Goal: Task Accomplishment & Management: Manage account settings

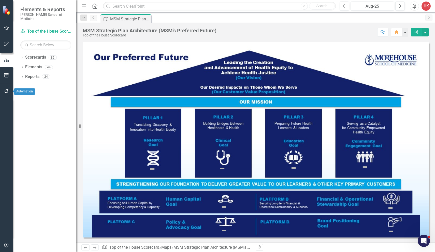
click at [7, 93] on icon "button" at bounding box center [6, 91] width 4 height 4
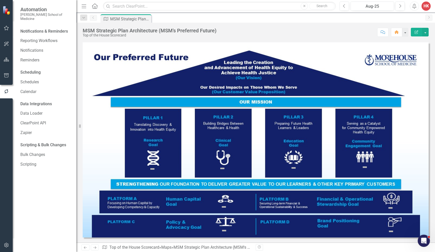
click at [26, 48] on link "Notifications" at bounding box center [45, 51] width 51 height 6
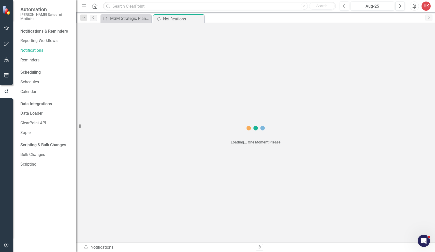
click at [26, 48] on link "Notifications" at bounding box center [45, 51] width 51 height 6
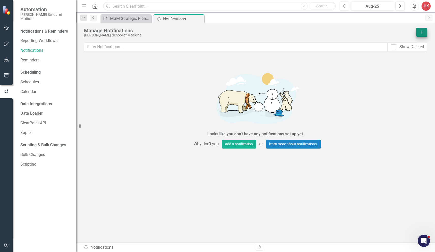
click at [242, 32] on icon "Add" at bounding box center [422, 32] width 5 height 4
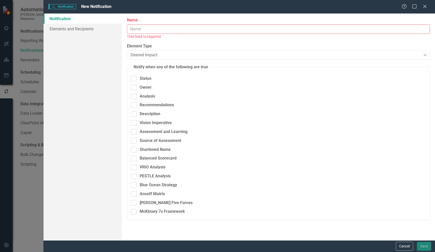
click at [187, 28] on input "Name" at bounding box center [278, 28] width 303 height 9
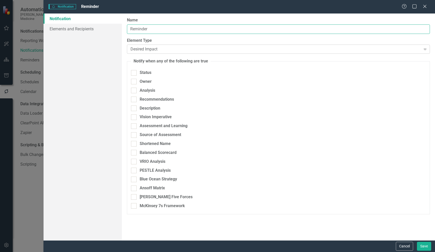
type input "Reminder"
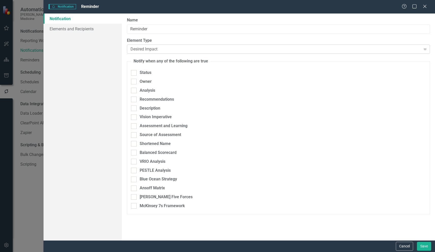
click at [242, 48] on icon "Expand" at bounding box center [425, 49] width 5 height 4
drag, startPoint x: 426, startPoint y: 48, endPoint x: 296, endPoint y: 101, distance: 139.7
click at [242, 48] on icon "Expand" at bounding box center [425, 49] width 5 height 4
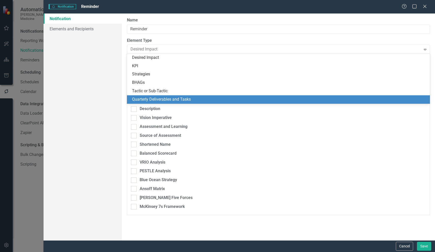
click at [172, 100] on div "Quarterly Deliverables and Tasks" at bounding box center [279, 99] width 295 height 6
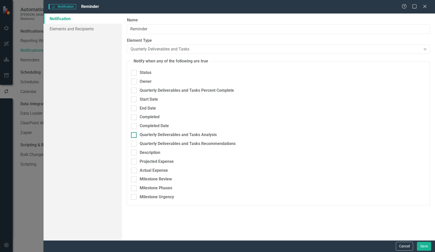
click at [136, 132] on div at bounding box center [134, 135] width 6 height 6
click at [134, 132] on input "Quarterly Deliverables and Tasks Analysis" at bounding box center [132, 133] width 3 height 3
checkbox input "true"
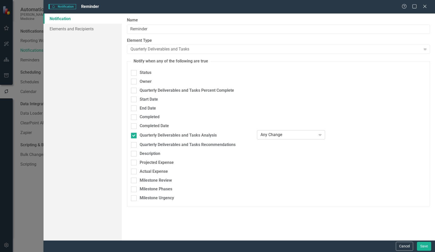
click at [242, 134] on icon at bounding box center [320, 135] width 3 height 2
click at [52, 27] on link "Elements and Recipients" at bounding box center [83, 29] width 78 height 10
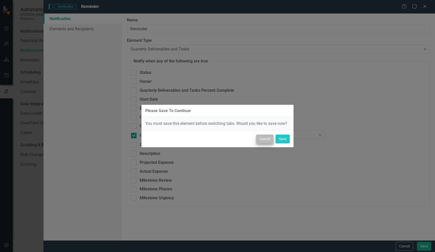
click at [242, 139] on button "Cancel" at bounding box center [264, 138] width 17 height 9
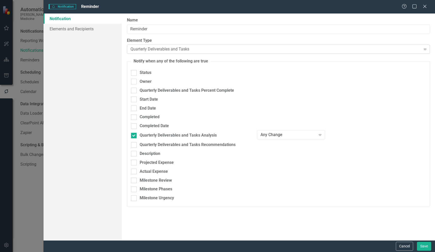
click at [242, 48] on icon "Expand" at bounding box center [425, 49] width 5 height 4
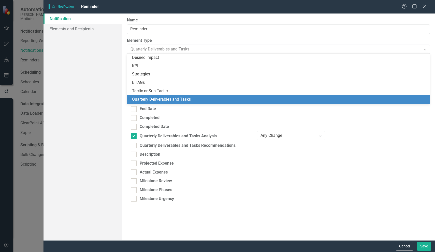
click at [178, 97] on div "Quarterly Deliverables and Tasks" at bounding box center [279, 99] width 295 height 6
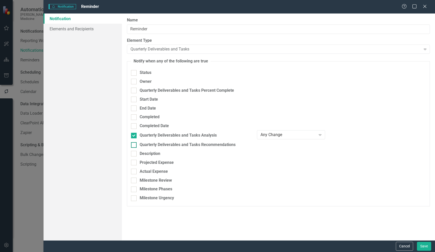
click at [135, 142] on div at bounding box center [134, 145] width 6 height 6
click at [134, 142] on input "Quarterly Deliverables and Tasks Recommendations" at bounding box center [132, 143] width 3 height 3
checkbox input "false"
click at [134, 133] on div at bounding box center [134, 136] width 6 height 6
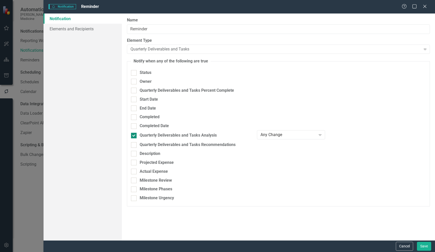
click at [134, 133] on input "Quarterly Deliverables and Tasks Analysis" at bounding box center [132, 134] width 3 height 3
checkbox input "false"
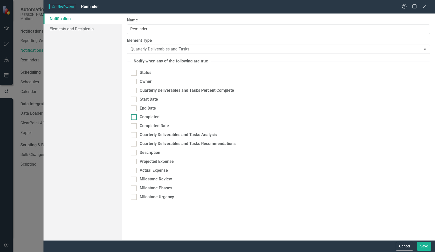
click at [134, 116] on div at bounding box center [134, 117] width 6 height 6
click at [134, 116] on input "Completed" at bounding box center [132, 115] width 3 height 3
checkbox input "true"
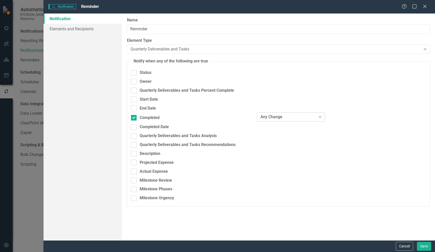
click at [242, 115] on icon "Expand" at bounding box center [320, 117] width 5 height 4
click at [242, 131] on div "Equals" at bounding box center [292, 133] width 60 height 6
click at [242, 117] on div "Expand" at bounding box center [420, 117] width 9 height 8
click at [135, 97] on div at bounding box center [134, 99] width 6 height 6
click at [134, 97] on input "Start Date" at bounding box center [132, 97] width 3 height 3
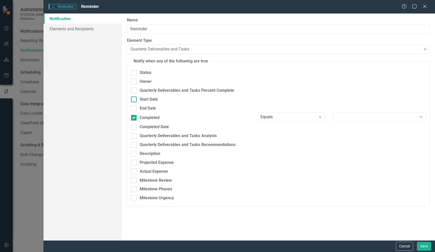
checkbox input "true"
click at [135, 118] on div at bounding box center [134, 119] width 6 height 6
click at [134, 118] on input "Completed" at bounding box center [132, 117] width 3 height 3
checkbox input "false"
click at [134, 99] on div at bounding box center [134, 100] width 6 height 6
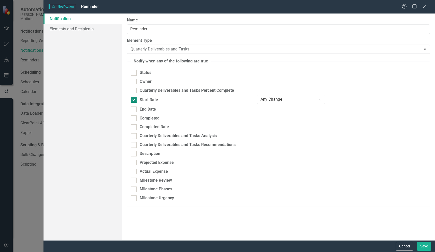
click at [134, 99] on input "Start Date" at bounding box center [132, 98] width 3 height 3
checkbox input "false"
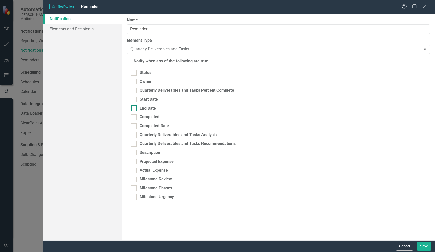
click at [133, 106] on input "End Date" at bounding box center [132, 106] width 3 height 3
checkbox input "true"
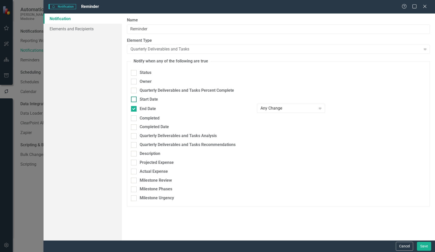
click at [135, 98] on div at bounding box center [134, 99] width 6 height 6
click at [134, 98] on input "Start Date" at bounding box center [132, 97] width 3 height 3
checkbox input "true"
click at [242, 98] on icon "Expand" at bounding box center [320, 99] width 5 height 4
click at [242, 6] on icon at bounding box center [425, 6] width 4 height 4
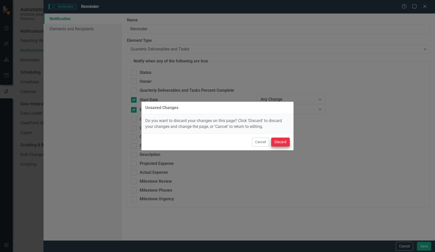
click at [242, 142] on button "Discard" at bounding box center [280, 141] width 19 height 9
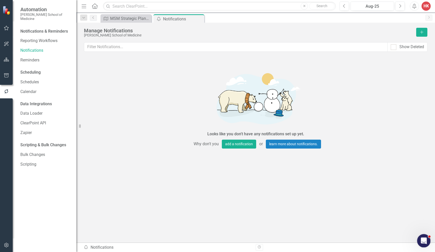
click at [242, 150] on icon "Open Intercom Messenger" at bounding box center [423, 240] width 4 height 4
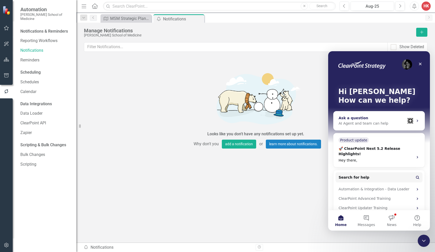
click at [242, 125] on div "AI Agent and team can help" at bounding box center [372, 123] width 67 height 5
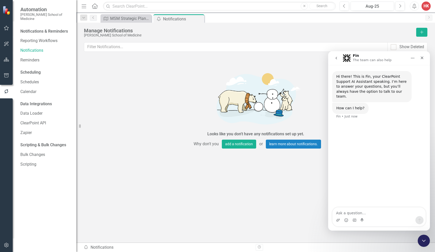
type textarea "a"
type textarea "How to send out quarterly reminders or notifications to document percent comple…"
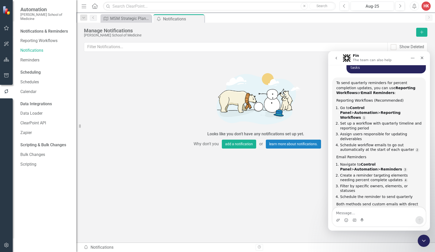
scroll to position [73, 0]
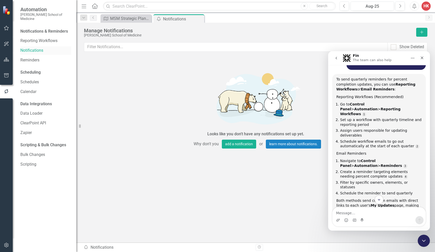
click at [40, 48] on link "Notifications" at bounding box center [45, 51] width 51 height 6
click at [36, 48] on link "Notifications" at bounding box center [45, 51] width 51 height 6
click at [37, 57] on link "Reminders" at bounding box center [45, 60] width 51 height 6
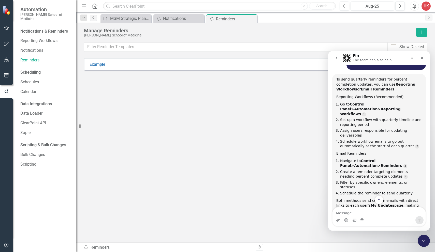
click at [127, 61] on div "Example Edit Dropdown Menu" at bounding box center [255, 64] width 343 height 12
click at [108, 64] on div "Example Edit Dropdown Menu" at bounding box center [255, 64] width 343 height 12
click at [100, 65] on link "Example" at bounding box center [98, 65] width 16 height 6
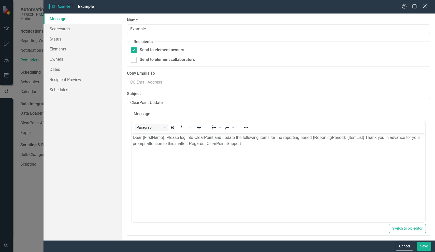
click at [242, 6] on icon "Close" at bounding box center [425, 6] width 6 height 5
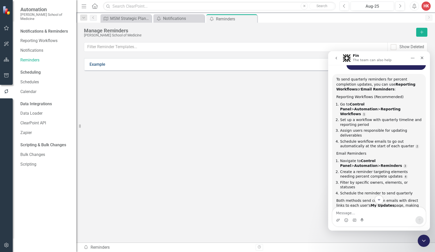
click at [102, 65] on link "Example" at bounding box center [98, 65] width 16 height 6
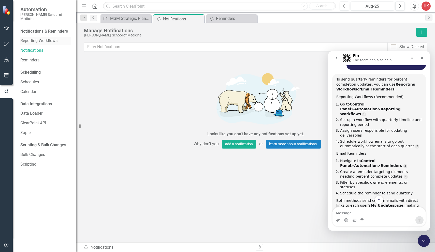
click at [42, 38] on link "Reporting Workflows" at bounding box center [45, 41] width 51 height 6
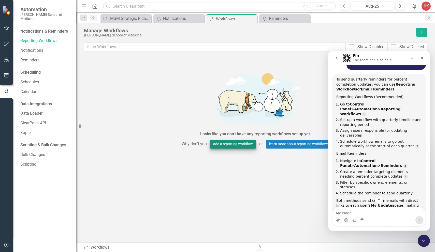
click at [242, 143] on button "add a reporting workflow" at bounding box center [233, 143] width 46 height 9
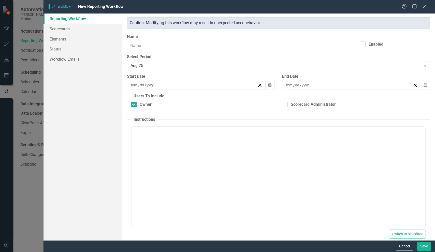
checkbox input "true"
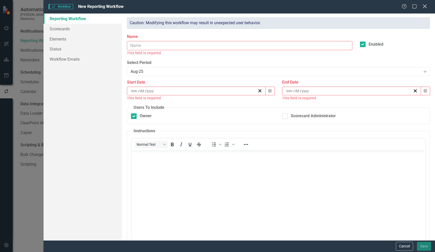
click at [242, 7] on icon "Close" at bounding box center [425, 6] width 6 height 5
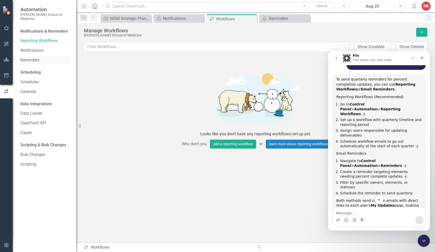
click at [34, 57] on link "Reminders" at bounding box center [45, 60] width 51 height 6
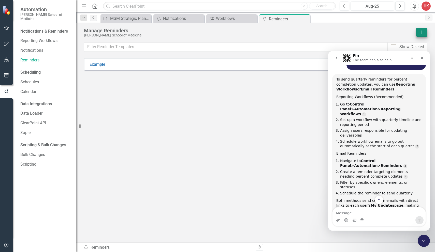
click at [242, 32] on icon "Add" at bounding box center [422, 32] width 5 height 4
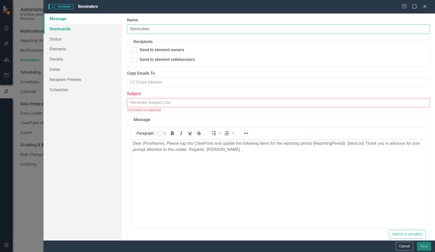
type input "Reminders"
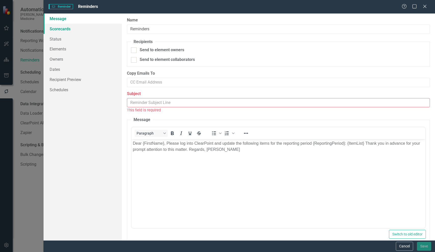
click at [66, 29] on link "Scorecards" at bounding box center [83, 29] width 78 height 10
click at [134, 50] on div at bounding box center [134, 50] width 6 height 6
click at [134, 50] on input "Send to element owners" at bounding box center [132, 48] width 3 height 3
checkbox input "true"
click at [135, 58] on div at bounding box center [134, 60] width 6 height 6
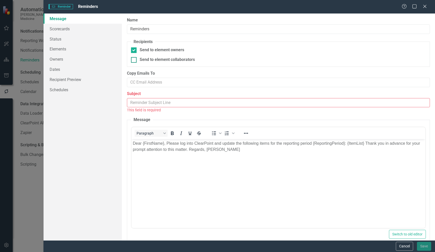
click at [134, 58] on input "Send to element collaborators" at bounding box center [132, 58] width 3 height 3
checkbox input "true"
click at [67, 89] on link "Schedules" at bounding box center [83, 89] width 78 height 10
click at [146, 100] on input "Subject" at bounding box center [278, 102] width 303 height 9
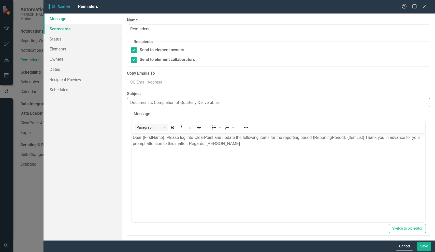
type input "Document % Completion of Quarterly Deliverables"
click at [59, 31] on link "Scorecards" at bounding box center [83, 29] width 78 height 10
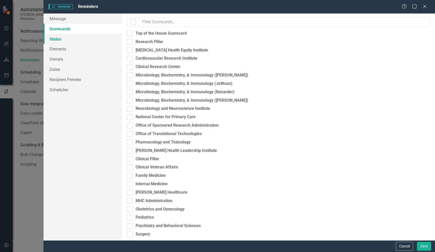
click at [58, 39] on link "Status" at bounding box center [83, 39] width 78 height 10
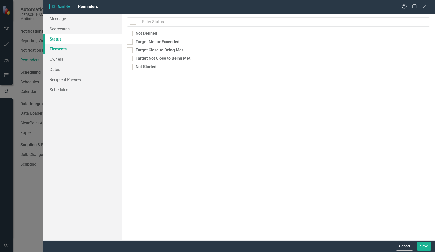
click at [61, 50] on link "Elements" at bounding box center [83, 49] width 78 height 10
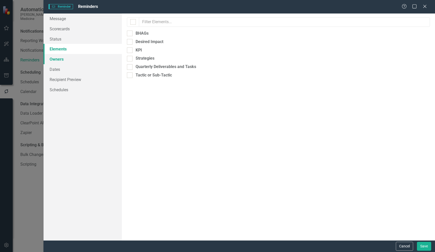
click at [59, 58] on link "Owners" at bounding box center [83, 59] width 78 height 10
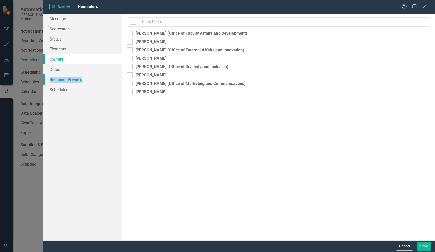
click at [61, 78] on link "Recipient Preview" at bounding box center [83, 79] width 78 height 10
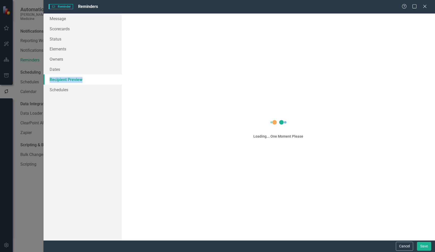
click at [61, 78] on link "Recipient Preview" at bounding box center [83, 79] width 78 height 10
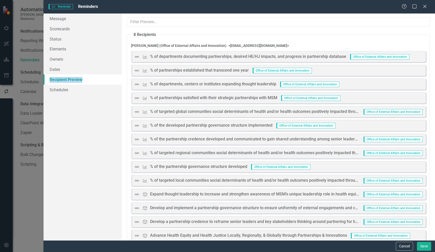
click at [61, 78] on link "Recipient Preview" at bounding box center [83, 79] width 78 height 10
click at [59, 89] on link "Schedules" at bounding box center [83, 89] width 78 height 10
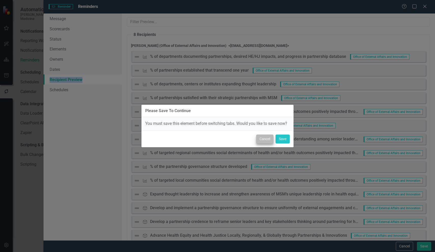
click at [242, 140] on button "Cancel" at bounding box center [264, 138] width 17 height 9
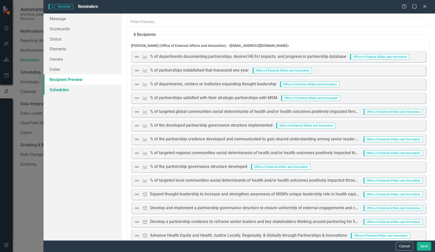
click at [62, 89] on link "Schedules" at bounding box center [83, 89] width 78 height 10
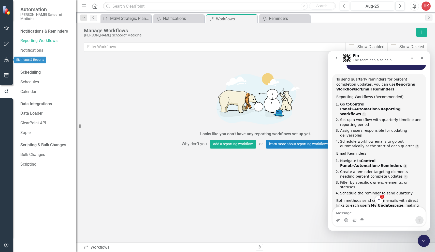
click at [6, 60] on icon "button" at bounding box center [6, 59] width 5 height 4
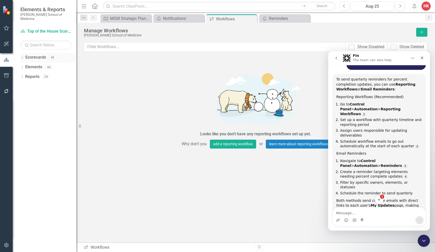
click at [32, 54] on link "Scorecards" at bounding box center [35, 57] width 21 height 6
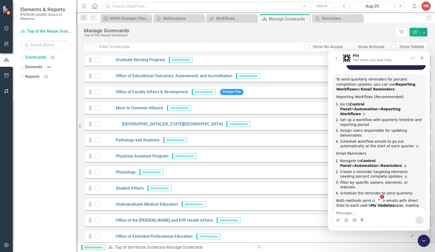
scroll to position [567, 0]
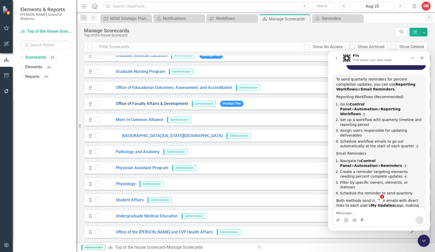
click at [165, 104] on link "Office of Faculty Affairs & Development" at bounding box center [144, 104] width 88 height 6
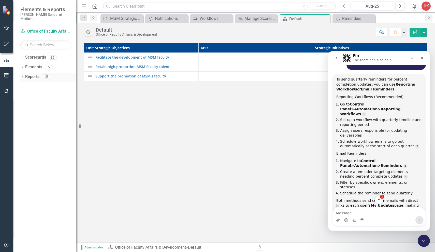
click at [34, 74] on link "Reports" at bounding box center [32, 77] width 14 height 6
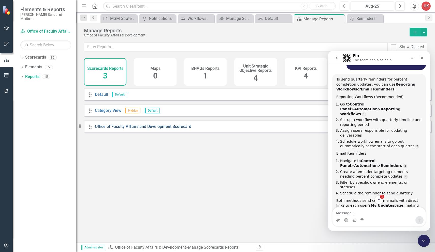
click at [130, 129] on link "Office of Faculty Affairs and Development Scorecard" at bounding box center [143, 126] width 96 height 5
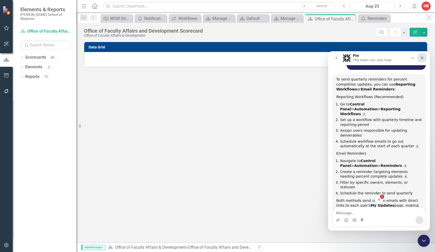
click at [242, 58] on icon "Close" at bounding box center [422, 57] width 3 height 3
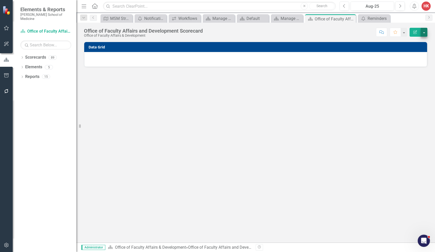
click at [242, 33] on button "button" at bounding box center [424, 32] width 7 height 9
click at [242, 41] on link "Edit Edit Scorecards" at bounding box center [406, 41] width 41 height 9
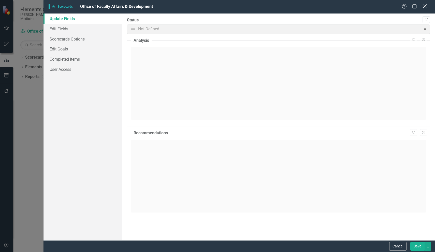
click at [242, 7] on icon at bounding box center [425, 6] width 4 height 4
